Goal: Check status

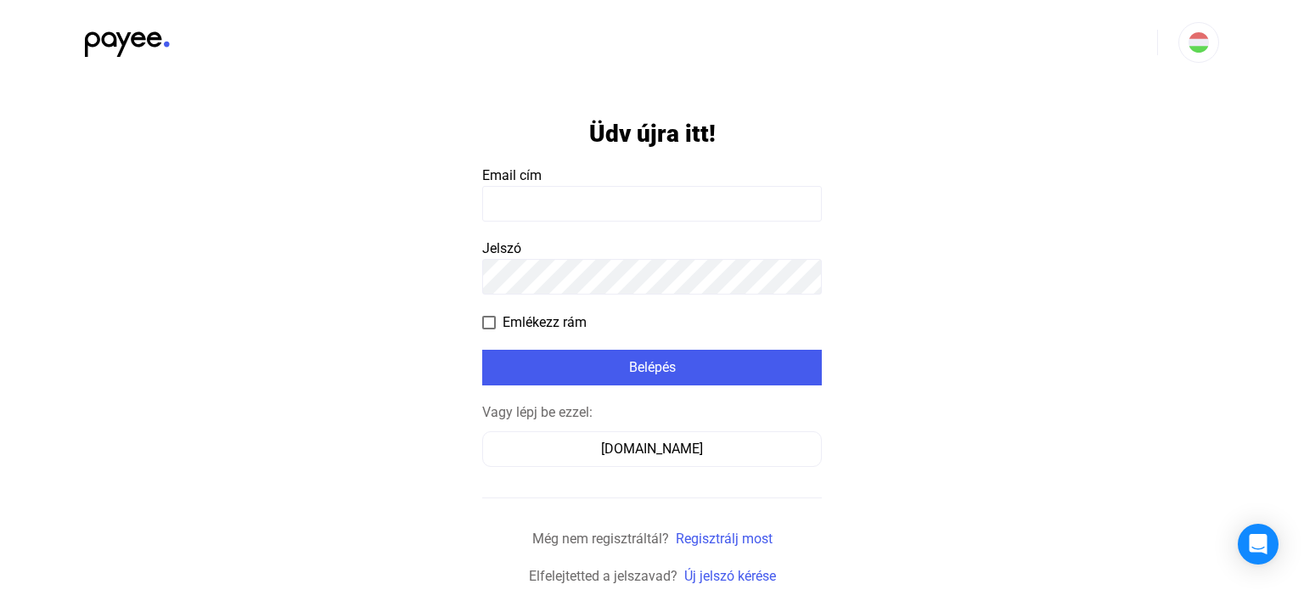
click at [503, 200] on input at bounding box center [652, 204] width 340 height 36
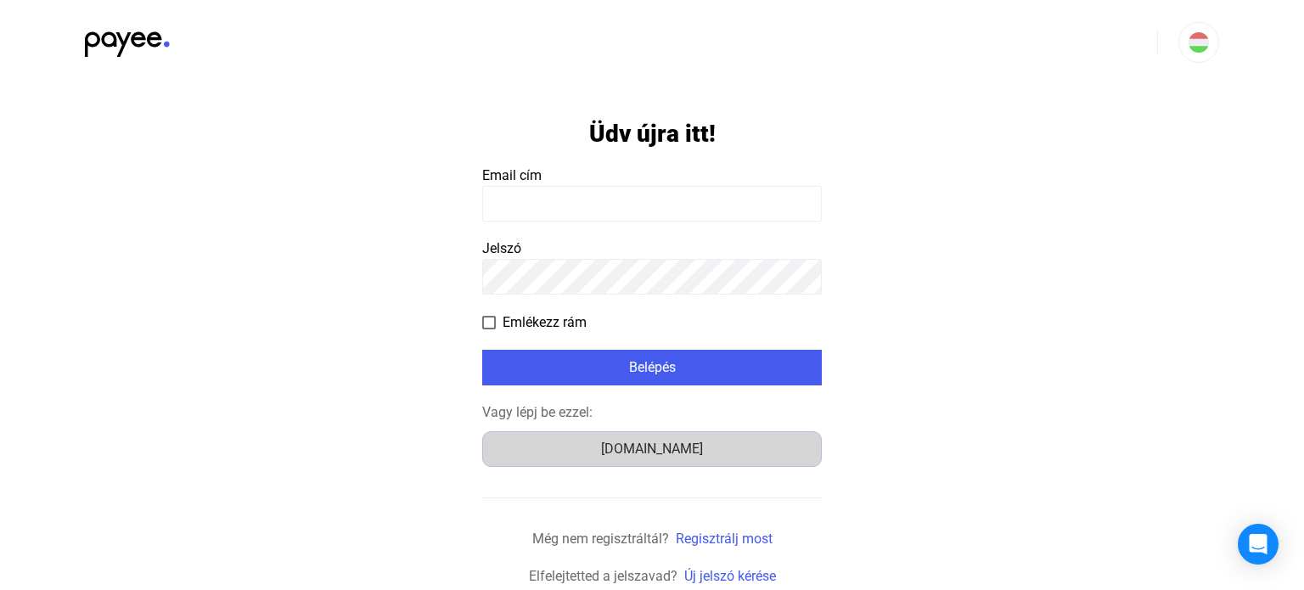
click at [669, 455] on div "[DOMAIN_NAME]" at bounding box center [652, 449] width 328 height 20
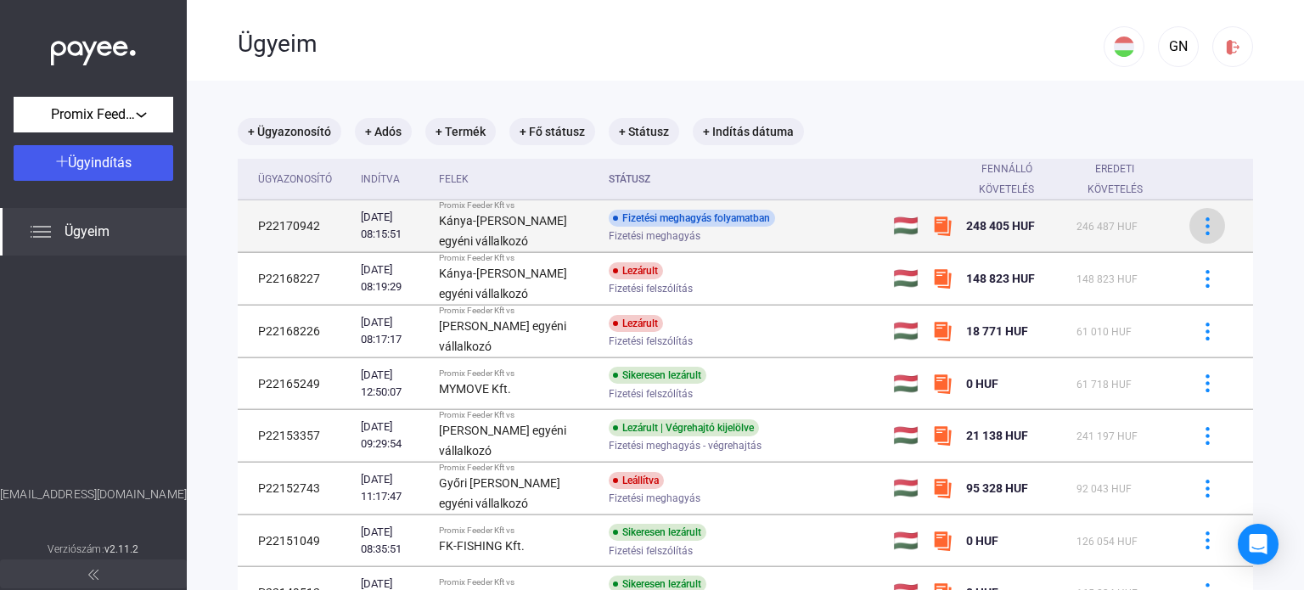
click at [1200, 225] on img at bounding box center [1208, 226] width 18 height 18
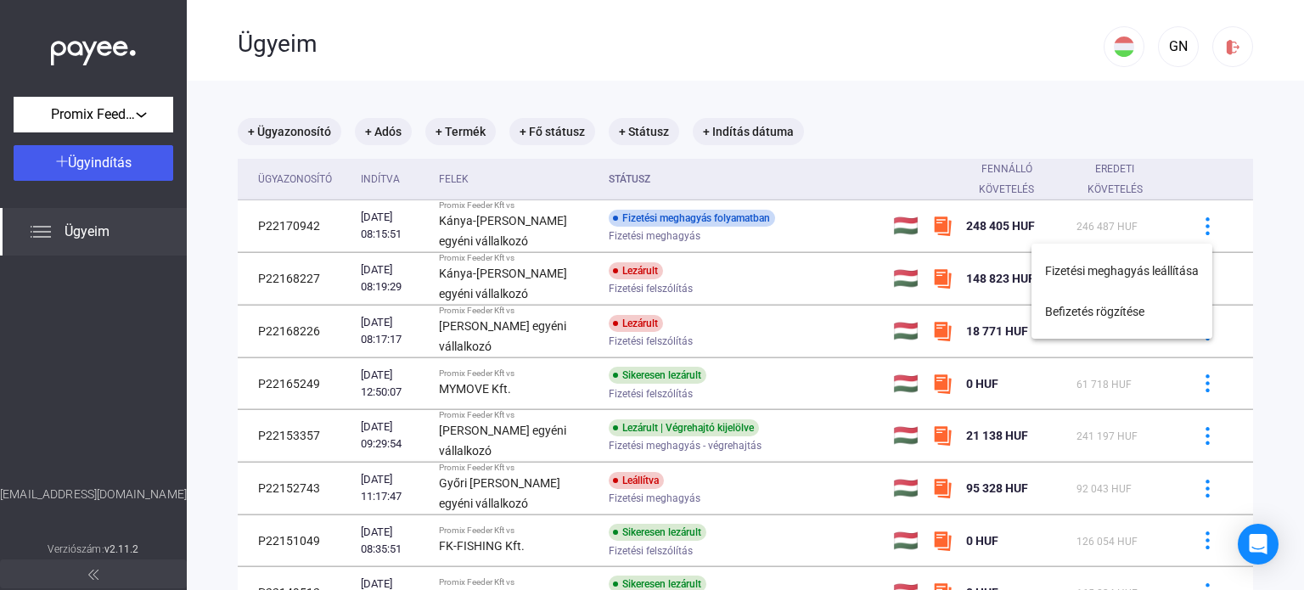
click at [295, 217] on div at bounding box center [652, 295] width 1304 height 590
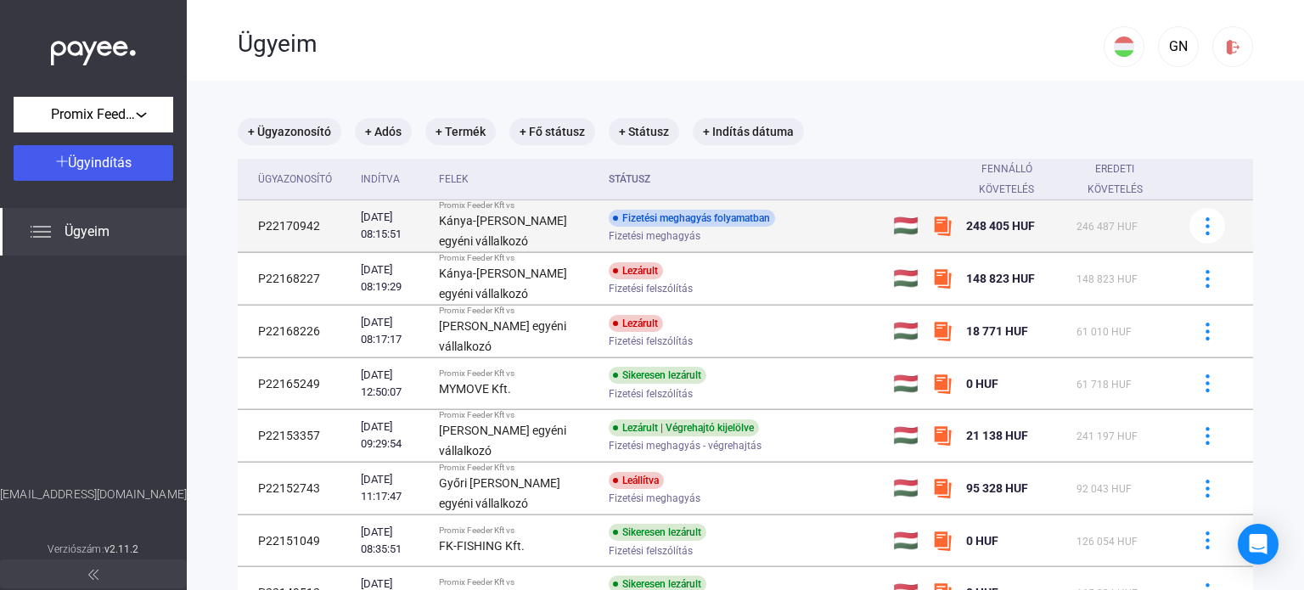
click at [464, 227] on strong "Kánya-[PERSON_NAME] egyéni vállalkozó" at bounding box center [503, 231] width 128 height 34
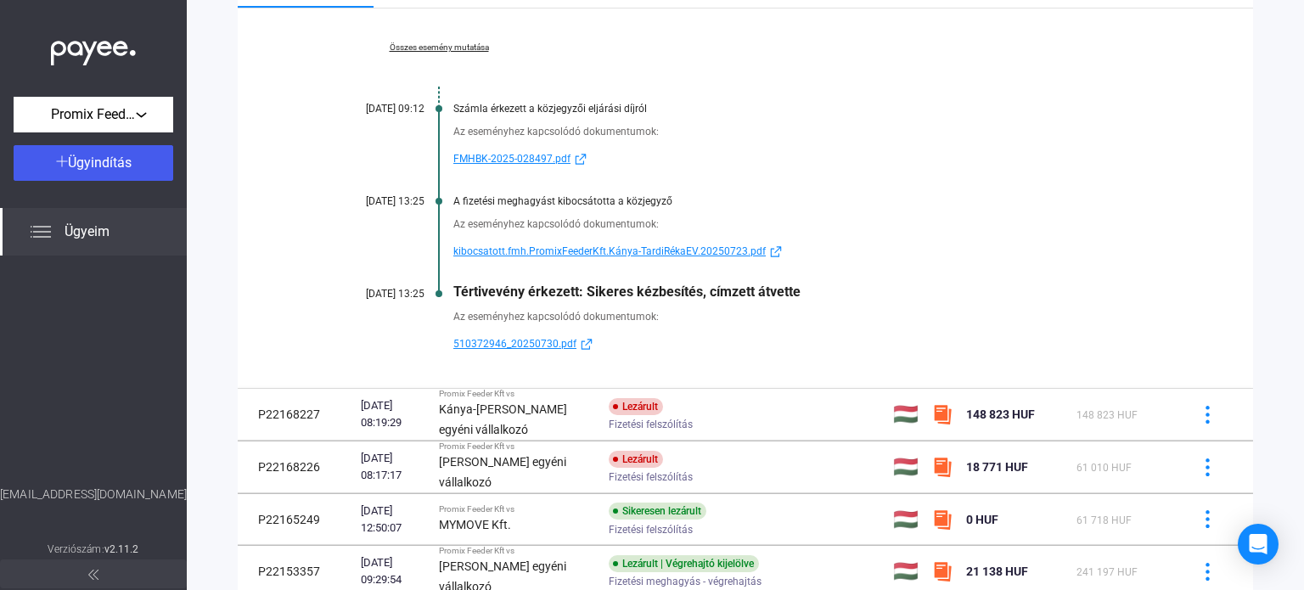
scroll to position [340, 0]
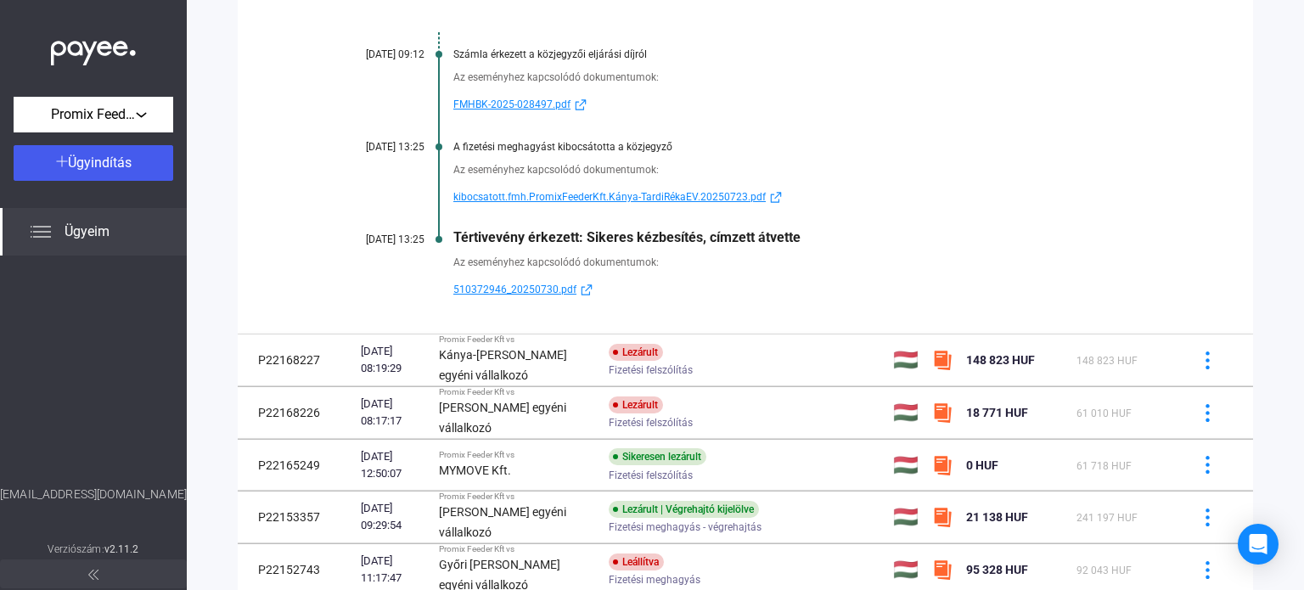
click at [487, 284] on span "510372946_20250730.pdf" at bounding box center [514, 289] width 123 height 20
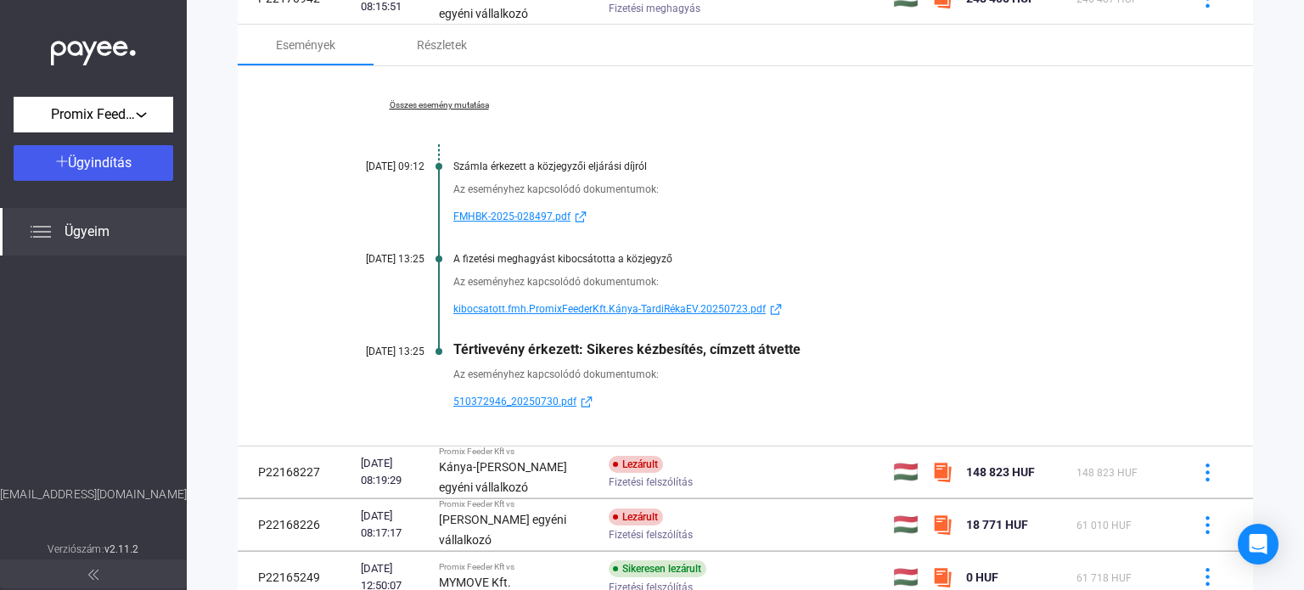
scroll to position [0, 0]
